Goal: Find specific page/section

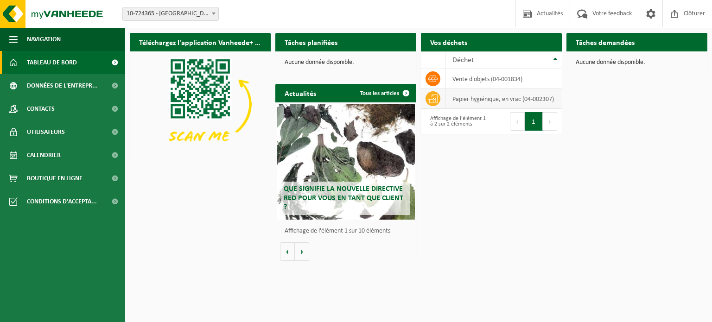
click at [485, 98] on td "papier hygiénique, en vrac (04-002307)" at bounding box center [503, 99] width 116 height 20
click at [430, 94] on icon at bounding box center [432, 98] width 9 height 9
click at [431, 103] on span at bounding box center [432, 98] width 15 height 15
click at [456, 122] on div "Affichage de l'élément 1 à 2 sur 2 éléments" at bounding box center [455, 121] width 61 height 20
click at [465, 120] on div "Affichage de l'élément 1 à 2 sur 2 éléments" at bounding box center [455, 121] width 61 height 20
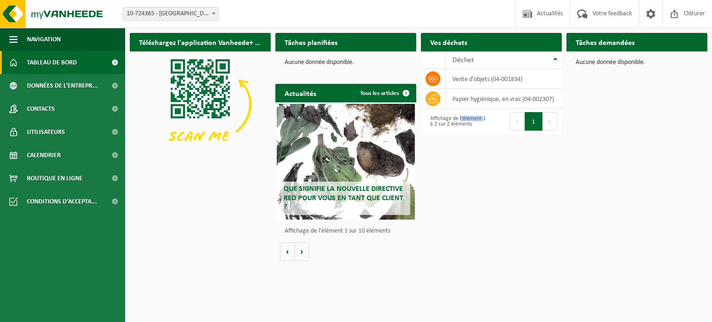
click at [465, 120] on div "Affichage de l'élément 1 à 2 sur 2 éléments" at bounding box center [455, 121] width 61 height 20
click at [44, 156] on span "Calendrier" at bounding box center [44, 155] width 34 height 23
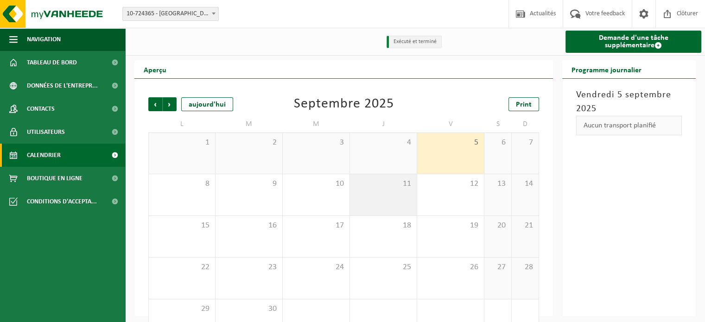
scroll to position [29, 0]
